Goal: Communication & Community: Answer question/provide support

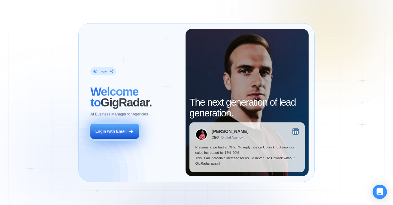
click at [121, 137] on button "Login with Email" at bounding box center [114, 131] width 49 height 15
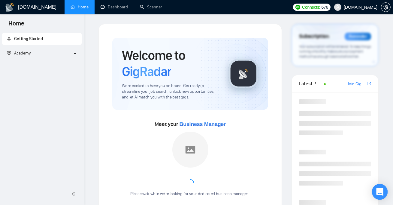
click at [378, 192] on icon "Open Intercom Messenger" at bounding box center [379, 192] width 7 height 8
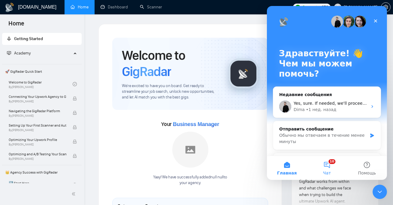
click at [329, 162] on button "10 Чат" at bounding box center [326, 168] width 40 height 24
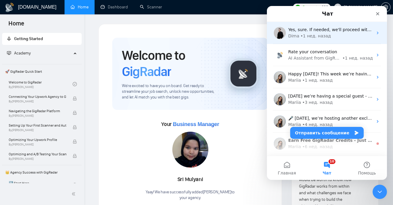
click at [313, 39] on div "• 1 нед. назад" at bounding box center [315, 36] width 30 height 6
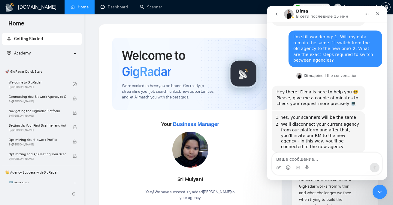
scroll to position [328, 0]
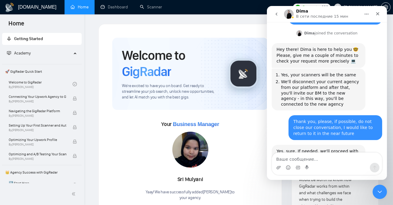
click at [288, 160] on textarea "Ваше сообщение..." at bounding box center [326, 158] width 110 height 10
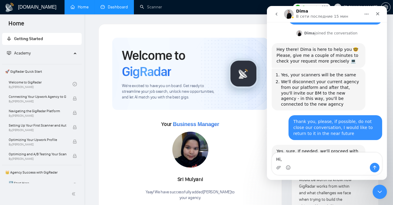
type textarea "Hi,"
click at [115, 4] on link "Dashboard" at bounding box center [113, 6] width 27 height 5
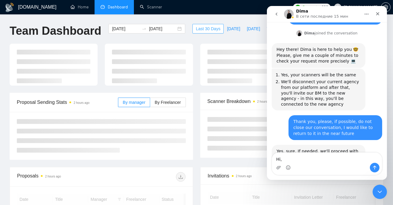
click at [209, 31] on span "Last 30 Days" at bounding box center [208, 28] width 25 height 7
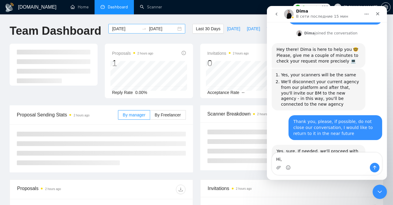
click at [174, 28] on div "[DATE] [DATE]" at bounding box center [146, 29] width 77 height 10
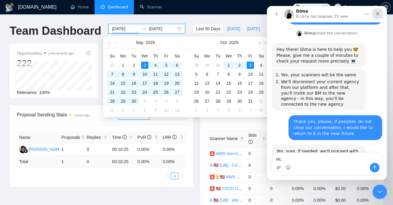
click at [378, 14] on icon "Закрыть" at bounding box center [377, 13] width 5 height 5
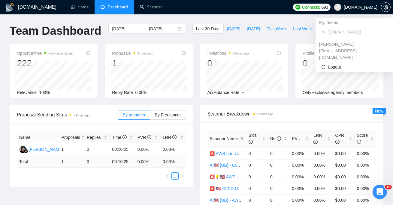
scroll to position [328, 0]
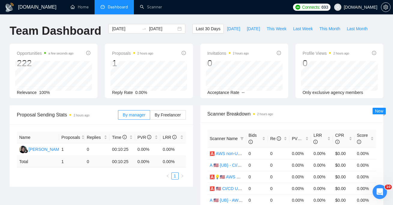
click at [291, 22] on div "[DOMAIN_NAME] Home Dashboard Scanner Connects: 693 [DOMAIN_NAME] Team Dashboard…" at bounding box center [196, 196] width 393 height 392
click at [199, 27] on span "Last 30 Days" at bounding box center [208, 28] width 25 height 7
click at [169, 30] on input "[DATE]" at bounding box center [162, 28] width 27 height 7
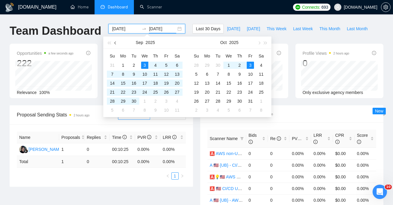
click at [114, 43] on button "button" at bounding box center [115, 43] width 7 height 12
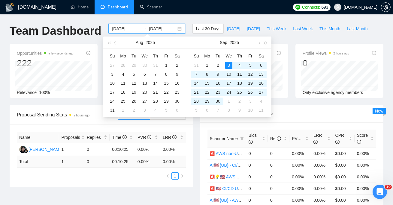
click at [114, 43] on button "button" at bounding box center [115, 43] width 7 height 12
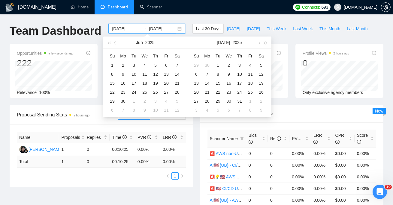
click at [114, 43] on button "button" at bounding box center [115, 43] width 7 height 12
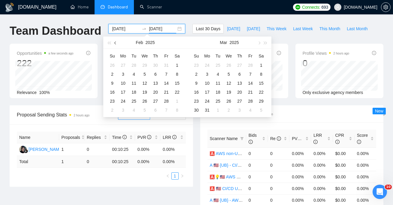
click at [114, 43] on button "button" at bounding box center [115, 43] width 7 height 12
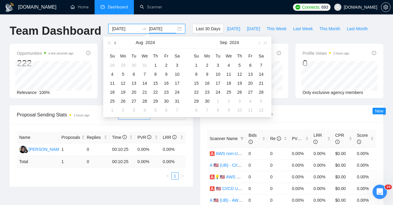
click at [114, 43] on button "button" at bounding box center [115, 43] width 7 height 12
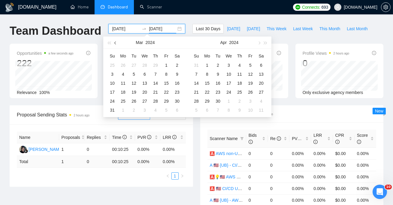
click at [114, 43] on button "button" at bounding box center [115, 43] width 7 height 12
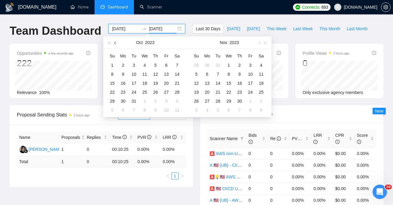
click at [114, 43] on button "button" at bounding box center [115, 43] width 7 height 12
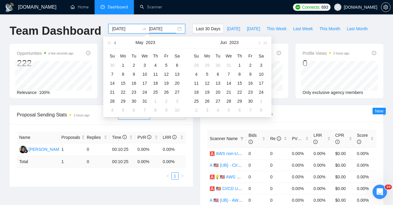
click at [114, 43] on button "button" at bounding box center [115, 43] width 7 height 12
type input "[DATE]"
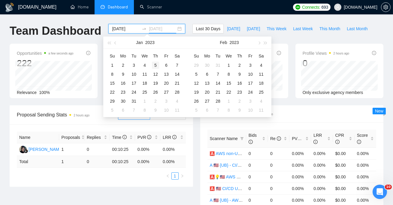
click at [156, 65] on div "5" at bounding box center [155, 65] width 7 height 7
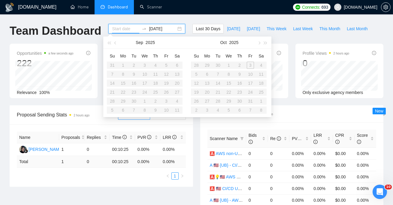
click at [124, 28] on input at bounding box center [125, 28] width 27 height 7
click at [153, 63] on table "Su Mo Tu We Th Fr Sa 31 1 2 3 4 5 6 7 8 9 10 11 12 13 14 15 16 17 18 19 20 21 2…" at bounding box center [145, 83] width 76 height 64
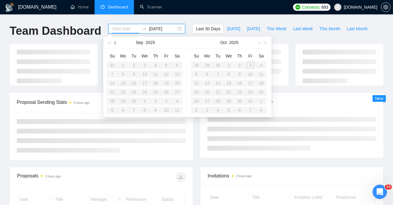
click at [116, 42] on span "button" at bounding box center [115, 42] width 3 height 3
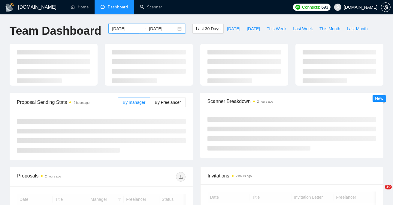
click at [125, 28] on input "[DATE]" at bounding box center [125, 28] width 27 height 7
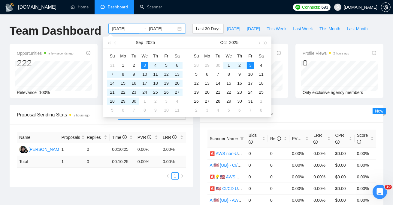
drag, startPoint x: 131, startPoint y: 30, endPoint x: 93, endPoint y: 30, distance: 38.4
click at [93, 30] on div "Team Dashboard 2025-09-03 2025-10-03 Last 30 Days Today Yesterday This Week Las…" at bounding box center [196, 34] width 381 height 20
click at [109, 44] on span "button" at bounding box center [108, 42] width 3 height 3
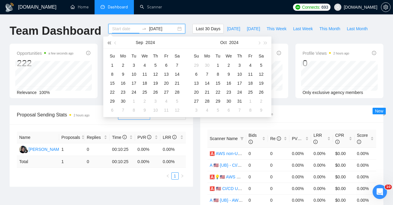
click at [109, 44] on span "button" at bounding box center [108, 42] width 3 height 3
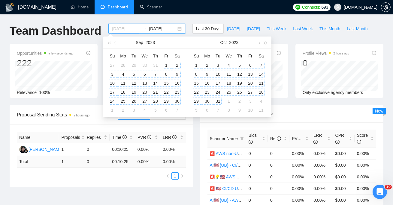
click at [163, 65] on div "1" at bounding box center [166, 65] width 7 height 7
type input "2023-09-01"
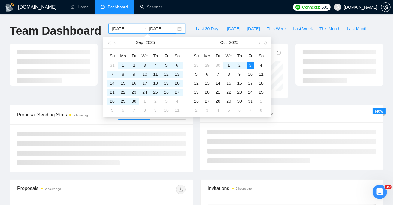
click at [197, 23] on div "GigRadar.io Home Dashboard Scanner Connects: 693 Alpacked.io Team Dashboard 202…" at bounding box center [196, 152] width 393 height 304
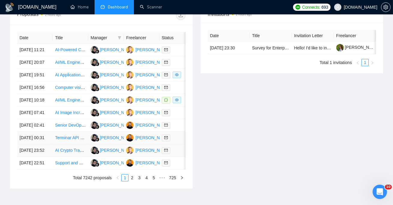
scroll to position [125, 0]
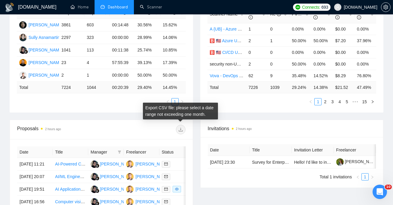
click at [181, 129] on span at bounding box center [181, 130] width 10 height 10
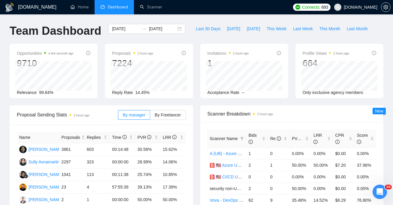
scroll to position [0, 0]
click at [381, 187] on div "Открыть службу сообщений Intercom" at bounding box center [379, 191] width 20 height 20
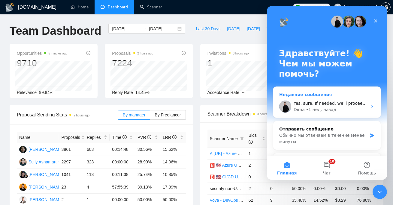
click at [329, 105] on span "Yes, sure. If needed, we'll proceed with it per your request - just drop us a m…" at bounding box center [394, 103] width 203 height 5
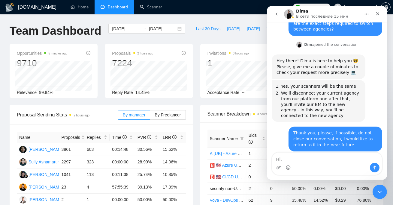
scroll to position [328, 0]
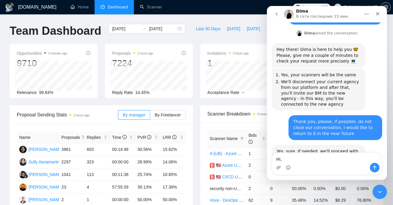
click at [301, 158] on textarea "Hi," at bounding box center [326, 158] width 110 height 10
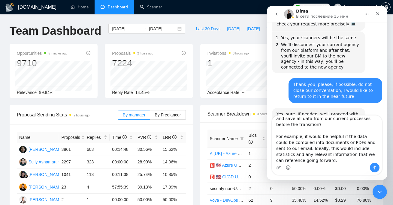
scroll to position [0, 0]
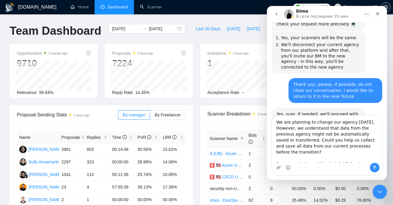
click at [277, 120] on textarea "We are planning to change our agency today. However, we understand that data fr…" at bounding box center [326, 139] width 110 height 47
type textarea "Hi, we're planning to change our agency today. However, we understand that data…"
click at [316, 131] on textarea "Hi, we're planning to change our agency today. However, we understand that data…" at bounding box center [326, 139] width 110 height 47
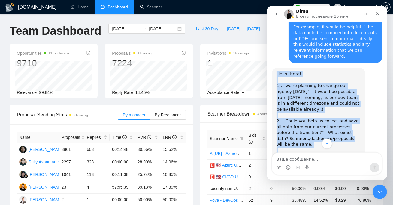
scroll to position [597, 0]
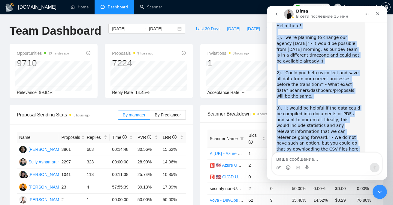
drag, startPoint x: 276, startPoint y: 38, endPoint x: 355, endPoint y: 106, distance: 104.4
click at [355, 106] on div "Hello there! ​ 1). "we're planning to change our agency today" - it would be po…" at bounding box center [318, 100] width 94 height 162
copy div "Hello there! ​ 1). "we're planning to change our agency today" - it would be po…"
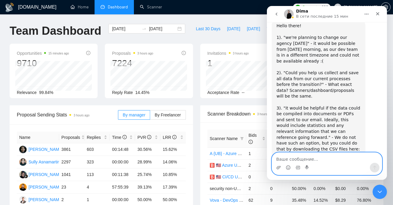
click at [306, 162] on textarea "Ваше сообщение..." at bounding box center [326, 158] width 110 height 10
paste textarea "Thanks for the answers, so what do we need to connect a new agency? Subscriptio…"
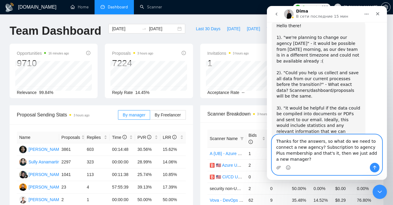
click at [292, 141] on textarea "Thanks for the answers, so what do we need to connect a new agency? Subscriptio…" at bounding box center [326, 149] width 110 height 28
click at [321, 142] on textarea "Thanks for the answers, so what do we need to connect a new agency? Subscriptio…" at bounding box center [326, 149] width 110 height 28
click at [319, 146] on textarea "Thanks for the answers, so what do we need to connect a new agency? Subscriptio…" at bounding box center [326, 149] width 110 height 28
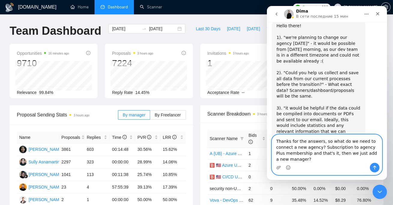
click at [326, 146] on textarea "Thanks for the answers, so what do we need to connect a new agency? Subscriptio…" at bounding box center [326, 149] width 110 height 28
click at [302, 156] on textarea "Thanks for the answers, so what do we need to connect a new agency? Subscriptio…" at bounding box center [326, 149] width 110 height 28
click at [303, 159] on textarea "Thanks for the answers, so what do we need to connect a new agency? Subscriptio…" at bounding box center [326, 149] width 110 height 28
click at [322, 148] on textarea "Thanks for the answers, so what do we need to connect a new agency? Subscriptio…" at bounding box center [326, 149] width 110 height 28
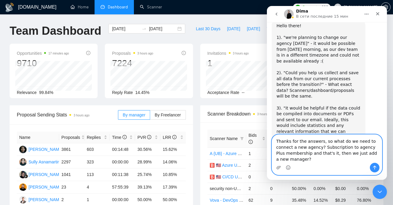
click at [322, 148] on textarea "Thanks for the answers, so what do we need to connect a new agency? Subscriptio…" at bounding box center [326, 149] width 110 height 28
paste textarea "then what do we need to do to connect a new agency? Subscription to agency Plus…"
type textarea "Thanks for the answers, then what do we need to do to connect a new agency? Sub…"
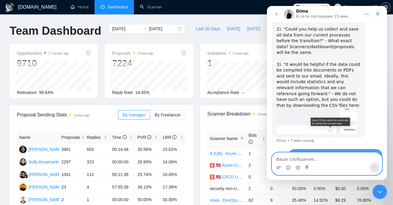
scroll to position [650, 0]
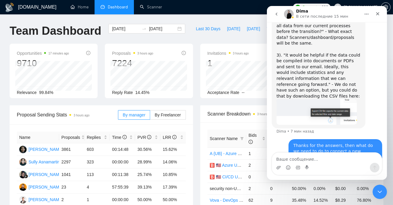
click at [275, 11] on button "go back" at bounding box center [275, 13] width 11 height 11
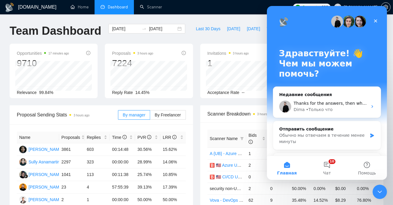
scroll to position [0, 0]
click at [336, 110] on div "Dima • Только что" at bounding box center [330, 110] width 74 height 6
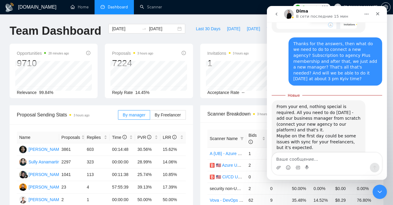
scroll to position [748, 0]
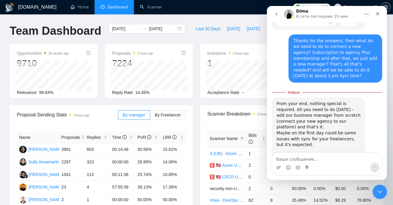
drag, startPoint x: 282, startPoint y: 66, endPoint x: 323, endPoint y: 119, distance: 66.9
click at [323, 119] on div "From your end, nothing special is required. All you need to do on Monday - add …" at bounding box center [318, 142] width 84 height 82
click at [310, 101] on div "From your end, nothing special is required. All you need to do on Monday - add …" at bounding box center [318, 142] width 84 height 82
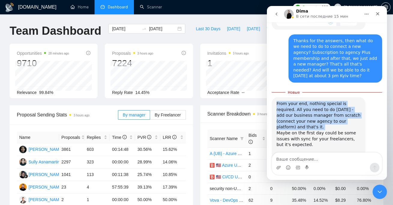
click at [310, 101] on div "From your end, nothing special is required. All you need to do on Monday - add …" at bounding box center [318, 142] width 84 height 82
click at [322, 101] on div "From your end, nothing special is required. All you need to do on Monday - add …" at bounding box center [318, 142] width 84 height 82
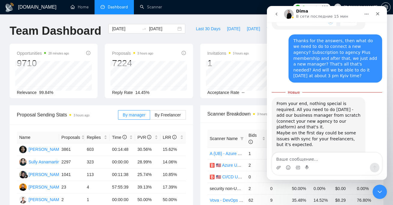
click at [322, 101] on div "From your end, nothing special is required. All you need to do on Monday - add …" at bounding box center [318, 142] width 84 height 82
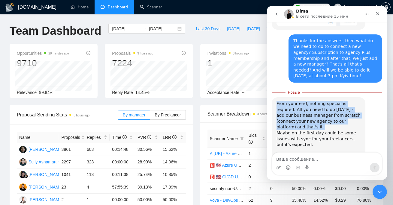
click at [322, 101] on div "From your end, nothing special is required. All you need to do on Monday - add …" at bounding box center [318, 142] width 84 height 82
click at [330, 101] on div "From your end, nothing special is required. All you need to do on Monday - add …" at bounding box center [318, 142] width 84 height 82
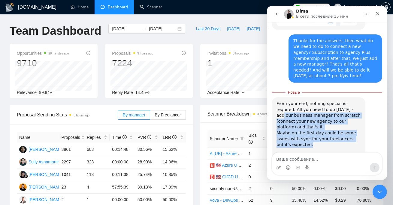
drag, startPoint x: 337, startPoint y: 66, endPoint x: 325, endPoint y: 102, distance: 37.5
click at [325, 102] on div "From your end, nothing special is required. All you need to do on Monday - add …" at bounding box center [318, 142] width 84 height 82
click at [322, 101] on div "From your end, nothing special is required. All you need to do on Monday - add …" at bounding box center [318, 142] width 84 height 82
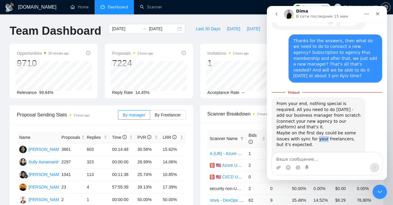
click at [322, 101] on div "From your end, nothing special is required. All you need to do on Monday - add …" at bounding box center [318, 142] width 84 height 82
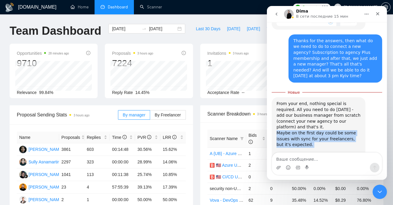
click at [322, 101] on div "From your end, nothing special is required. All you need to do on Monday - add …" at bounding box center [318, 142] width 84 height 82
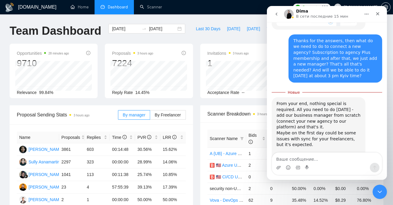
click at [308, 118] on div "From your end, nothing special is required. All you need to do on Monday - add …" at bounding box center [318, 142] width 84 height 82
click at [314, 118] on div "From your end, nothing special is required. All you need to do on Monday - add …" at bounding box center [318, 142] width 84 height 82
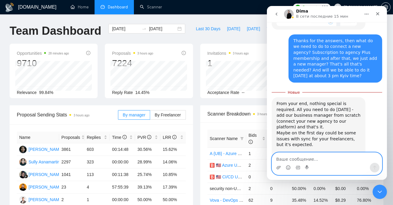
click at [301, 161] on textarea "Ваше сообщение..." at bounding box center [326, 158] width 110 height 10
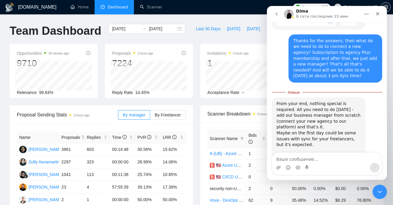
click at [356, 135] on div "From your end, nothing special is required. All you need to do on Monday - add …" at bounding box center [318, 142] width 84 height 82
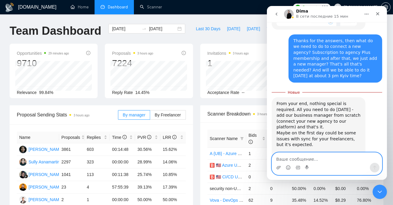
click at [311, 162] on textarea "Ваше сообщение..." at bounding box center [326, 158] width 110 height 10
click at [361, 161] on textarea "Yes, that's sound great! Thank you so much :)" at bounding box center [326, 158] width 110 height 10
click at [343, 158] on textarea "Yes, that's sound great! Thank you so much:)" at bounding box center [326, 158] width 110 height 10
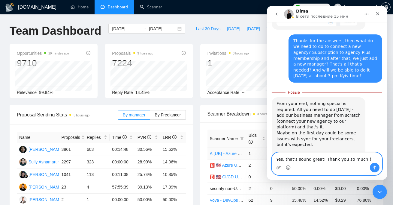
paste textarea "sounds great! Thank you very much"
type textarea "Yes, that sounds great! Thank you very much :)"
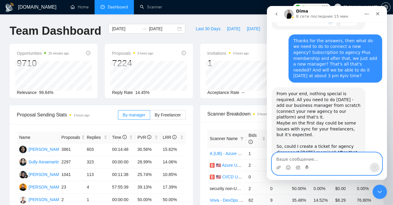
scroll to position [762, 0]
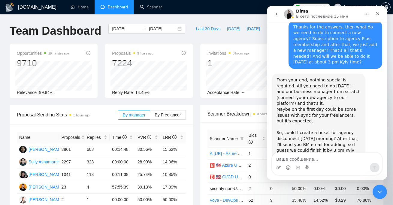
drag, startPoint x: 364, startPoint y: 109, endPoint x: 265, endPoint y: 40, distance: 121.1
click at [266, 40] on html "Dima В сети последние 15 мин 26 сентября How can I create or change my current …" at bounding box center [326, 93] width 120 height 174
copy div "From your end, nothing special is required. All you need to do on Monday - add …"
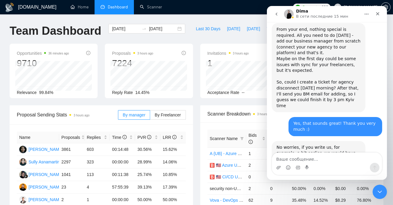
scroll to position [844, 0]
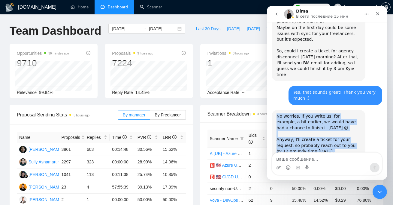
drag, startPoint x: 327, startPoint y: 111, endPoint x: 276, endPoint y: 71, distance: 65.3
click at [276, 110] on div "No worries, if you write us, for example, a bit earlier, we would have had a ch…" at bounding box center [318, 137] width 94 height 54
copy div "No worries, if you write us, for example, a bit earlier, we would have had a ch…"
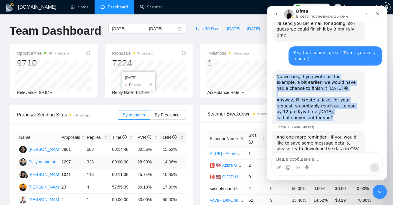
scroll to position [888, 0]
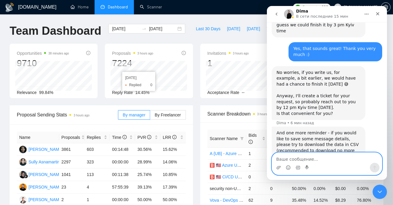
click at [313, 162] on textarea "Ваше сообщение..." at bounding box center [326, 158] width 110 height 10
paste textarea "I understand everything, I'm unlikely to be available around 12, but definitely…"
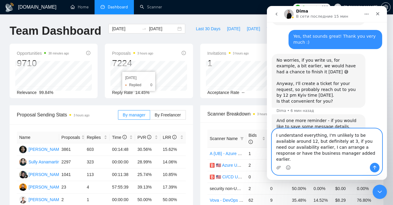
scroll to position [906, 0]
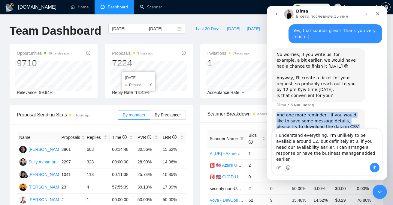
drag, startPoint x: 274, startPoint y: 68, endPoint x: 305, endPoint y: 115, distance: 55.7
click at [305, 115] on div "And one more reminder - if you would like to save some message details, please …" at bounding box center [318, 139] width 94 height 60
copy div "And one more reminder - if you would like to save some message details, please …"
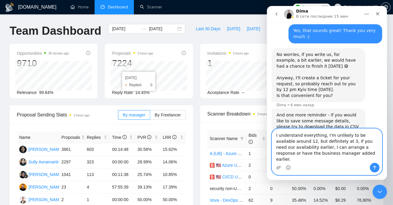
click at [312, 162] on textarea "I understand everything, I'm unlikely to be available around 12, but definitely…" at bounding box center [326, 146] width 110 height 34
click at [305, 150] on textarea "I understand everything, I'm unlikely to be available around 12, but definitely…" at bounding box center [326, 146] width 110 height 34
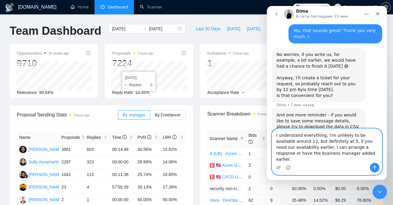
paste textarea "at 3 for sure, if you need our availability earlier, I can arrange a response o…"
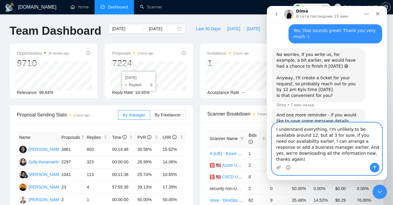
scroll to position [912, 0]
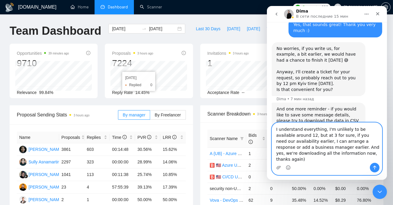
click at [336, 145] on textarea "I understand everything, I'm unlikely to be available around 12, but at 3 for s…" at bounding box center [326, 143] width 110 height 40
click at [312, 141] on textarea "I understand everything, I'm unlikely to be available around 12, but at 3 for s…" at bounding box center [326, 143] width 110 height 40
click at [328, 144] on textarea "I understand everything, I'm unlikely to be available around 12, but at 3pm for…" at bounding box center [326, 143] width 110 height 40
click at [339, 147] on textarea "I understand everything, I'm unlikely to be available around 12, but at 3pm for…" at bounding box center [326, 143] width 110 height 40
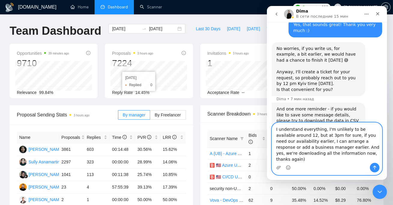
click at [351, 147] on textarea "I understand everything, I'm unlikely to be available around 12, but at 3pm for…" at bounding box center [326, 143] width 110 height 40
click at [353, 162] on textarea "I understand everything, I'm unlikely to be available around 12, but at 3pm for…" at bounding box center [326, 143] width 110 height 40
type textarea "I understand everything, I'm unlikely to be available around 12, but at 3pm for…"
click at [376, 171] on button "Отправить сообщение…" at bounding box center [374, 168] width 10 height 10
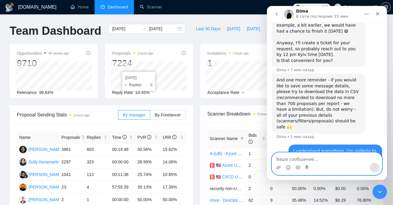
scroll to position [941, 0]
click at [276, 13] on icon "go back" at bounding box center [276, 14] width 2 height 3
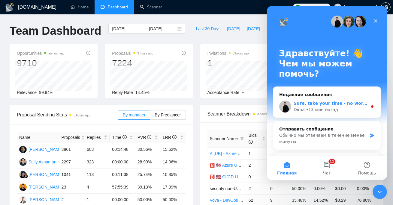
click at [346, 114] on div "Sure, take your time - no worries 🙌 Dima • 13 мин назад" at bounding box center [326, 107] width 107 height 22
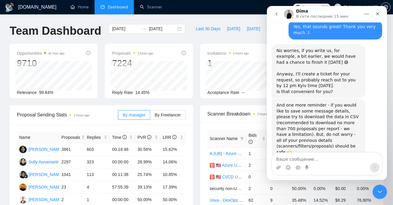
scroll to position [963, 0]
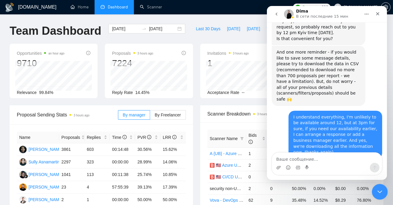
click at [380, 192] on icon "Закрыть службу сообщений Intercom" at bounding box center [378, 191] width 7 height 7
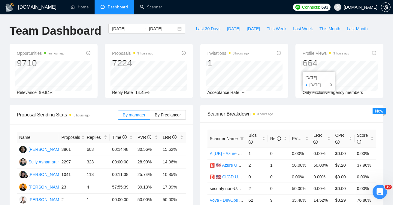
scroll to position [953, 0]
click at [289, 40] on div "Last 30 Days Today Yesterday This Week Last Week This Month Last Month" at bounding box center [281, 34] width 185 height 20
click at [214, 27] on span "Last 30 Days" at bounding box center [208, 28] width 25 height 7
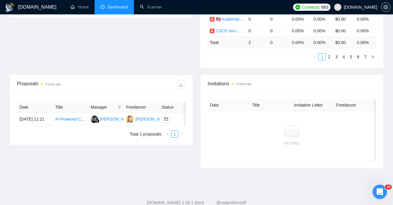
scroll to position [179, 0]
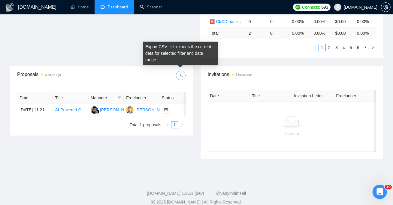
click at [180, 78] on button "button" at bounding box center [181, 76] width 10 height 10
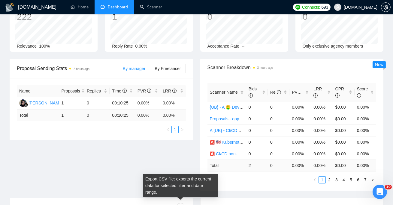
scroll to position [3, 0]
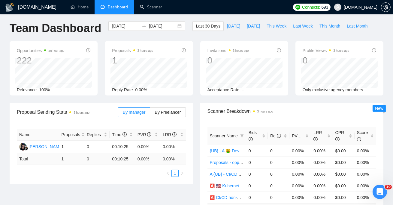
click at [204, 47] on div "Invitations 3 hours ago 0 2025-09-05 2025-09-05 0 Acceptance Rate --" at bounding box center [244, 68] width 88 height 55
click at [125, 25] on input "[DATE]" at bounding box center [125, 26] width 27 height 7
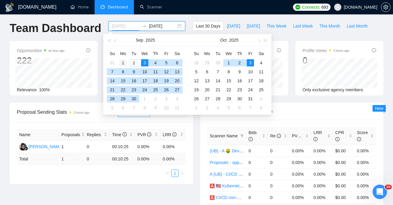
type input "2025-09-01"
click at [120, 59] on td "1" at bounding box center [123, 62] width 11 height 9
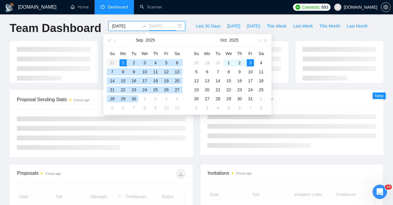
click at [135, 98] on div "30" at bounding box center [133, 98] width 7 height 7
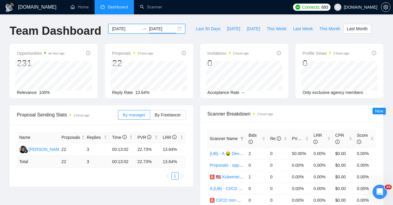
click at [167, 30] on input "2025-09-30" at bounding box center [162, 28] width 27 height 7
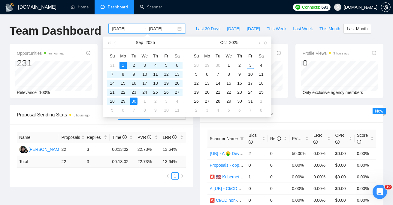
type input "2025-09-30"
click at [196, 139] on div "Proposal Sending Stats 3 hours ago By manager By Freelancer Name Proposals Repl…" at bounding box center [101, 147] width 190 height 82
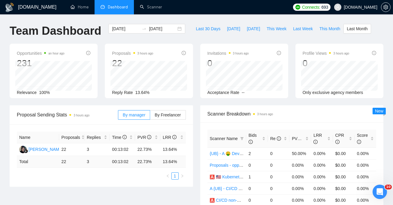
scroll to position [166, 0]
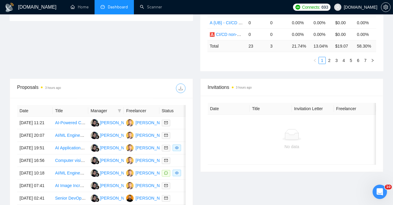
click at [182, 89] on icon "download" at bounding box center [180, 89] width 4 height 4
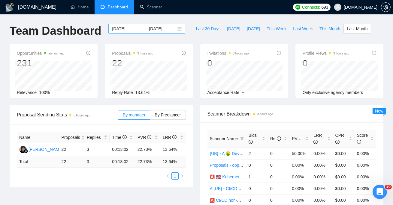
click at [122, 25] on div "2025-09-01 2025-09-30" at bounding box center [146, 29] width 77 height 10
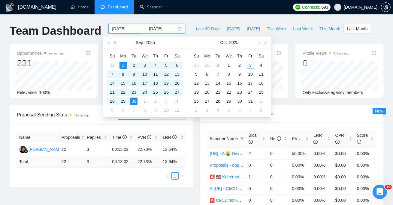
click at [114, 43] on button "button" at bounding box center [115, 43] width 7 height 12
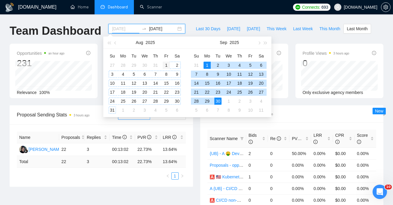
type input "2025-08-01"
click at [166, 64] on div "1" at bounding box center [166, 65] width 7 height 7
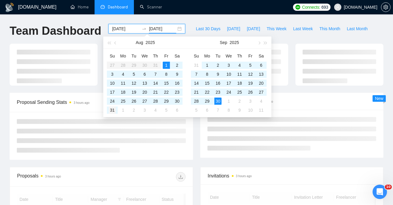
type input "2025-08-31"
click at [110, 111] on div "31" at bounding box center [112, 110] width 7 height 7
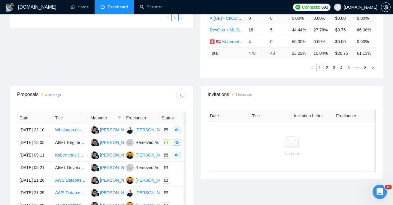
scroll to position [203, 0]
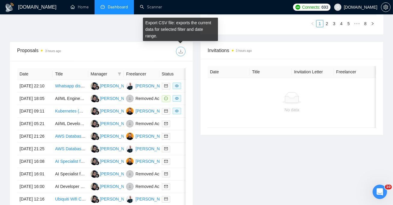
click at [183, 51] on span "download" at bounding box center [180, 51] width 9 height 5
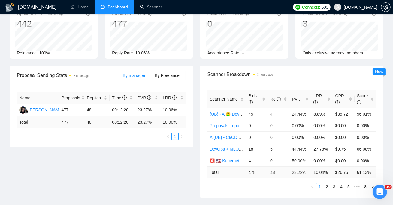
scroll to position [0, 0]
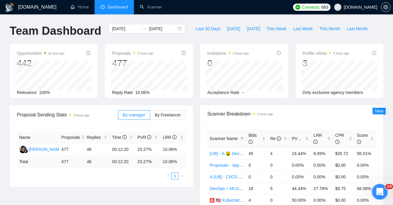
click at [377, 195] on icon "Открыть службу сообщений Intercom" at bounding box center [379, 192] width 10 height 10
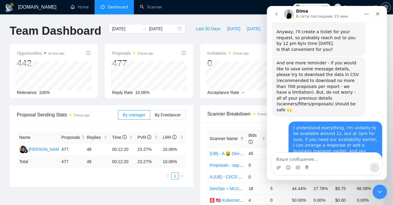
scroll to position [953, 0]
click at [193, 194] on div "Proposal Sending Stats 3 hours ago By manager By Freelancer Name Proposals Repl…" at bounding box center [196, 175] width 381 height 139
